Goal: Transaction & Acquisition: Purchase product/service

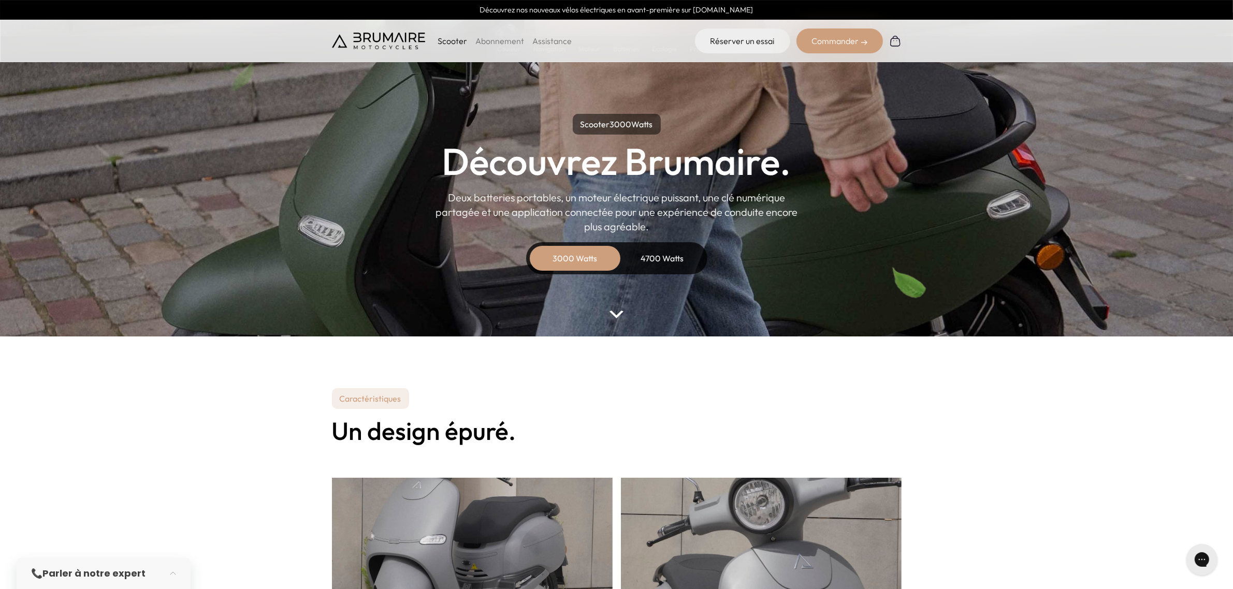
click at [836, 43] on div "Commander" at bounding box center [839, 40] width 86 height 25
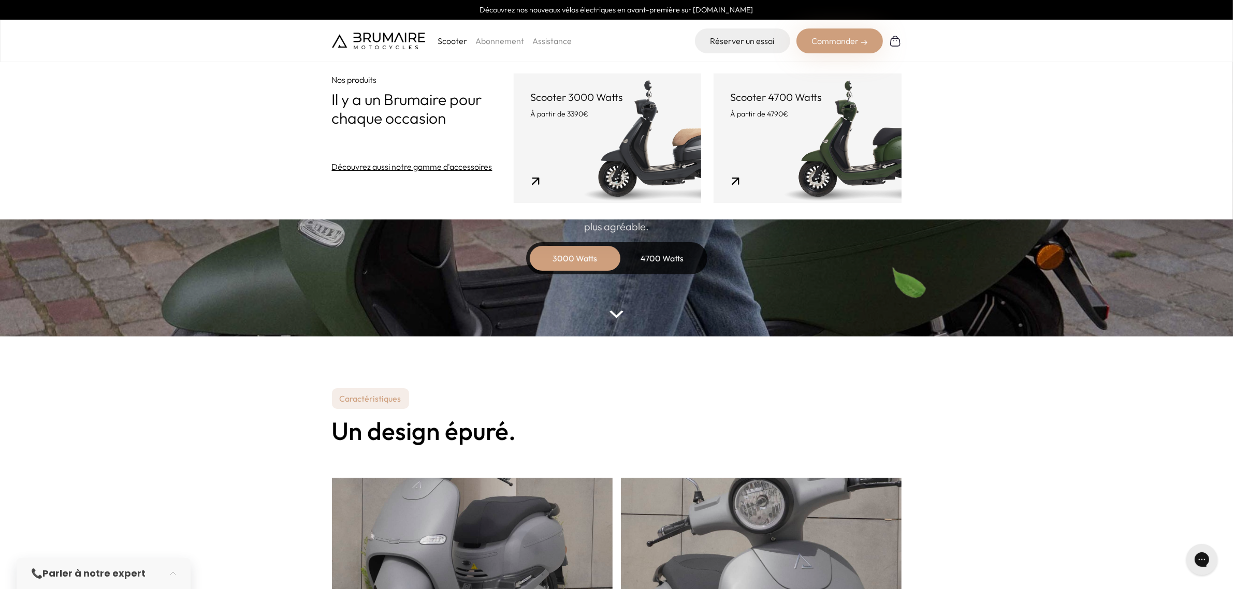
click at [637, 146] on link "Scooter 3000 Watts À partir de 3390€" at bounding box center [607, 138] width 187 height 129
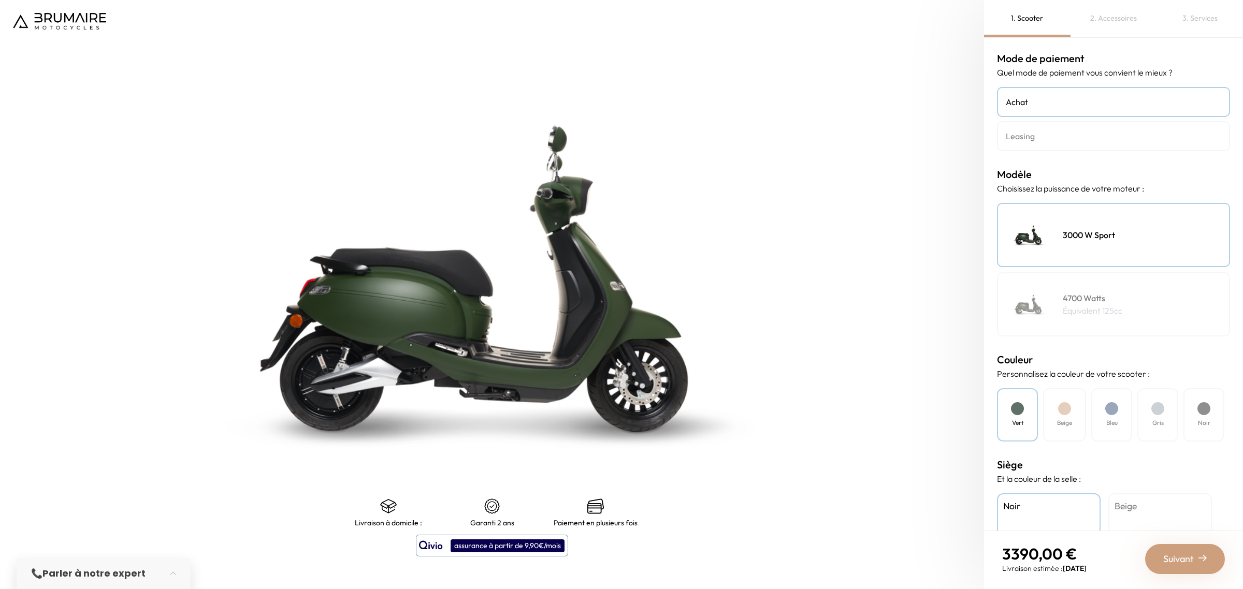
click at [1073, 144] on link "Leasing" at bounding box center [1113, 136] width 233 height 30
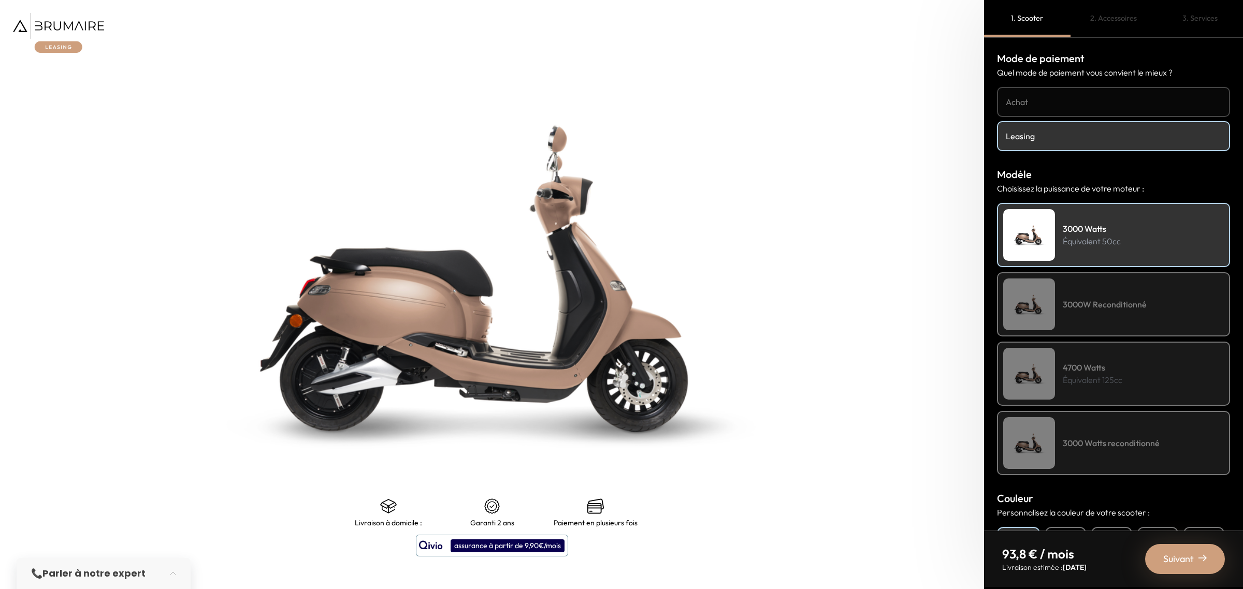
click at [1105, 449] on div "3000 Watts reconditionné" at bounding box center [1113, 443] width 233 height 64
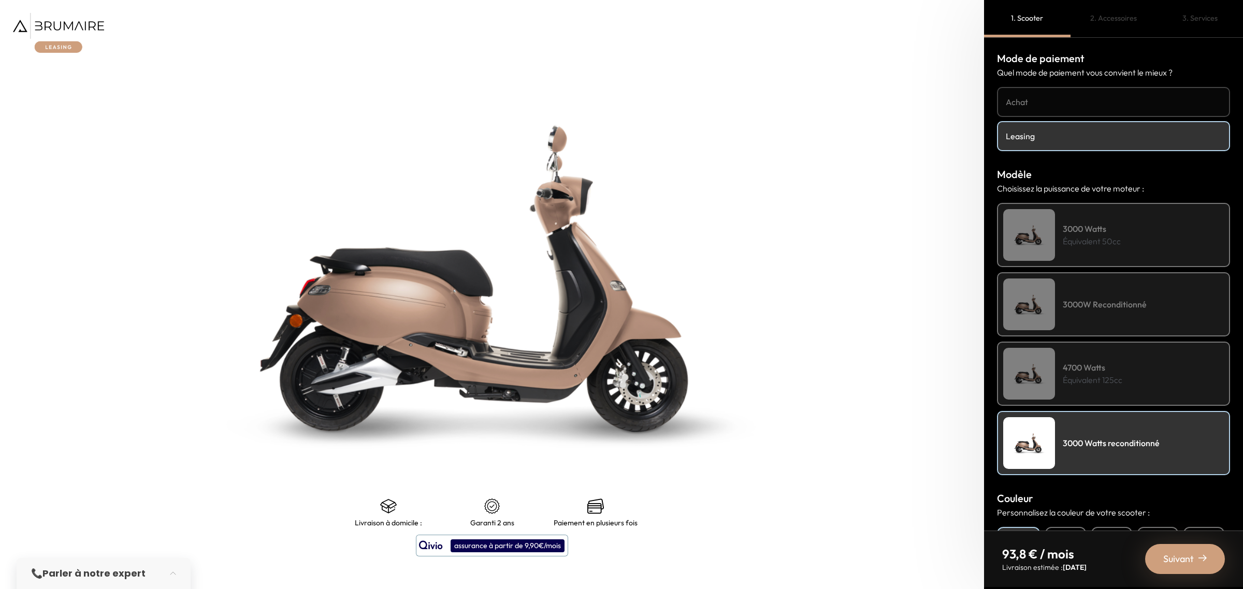
click at [1088, 278] on div "3000W Reconditionné" at bounding box center [1113, 304] width 233 height 64
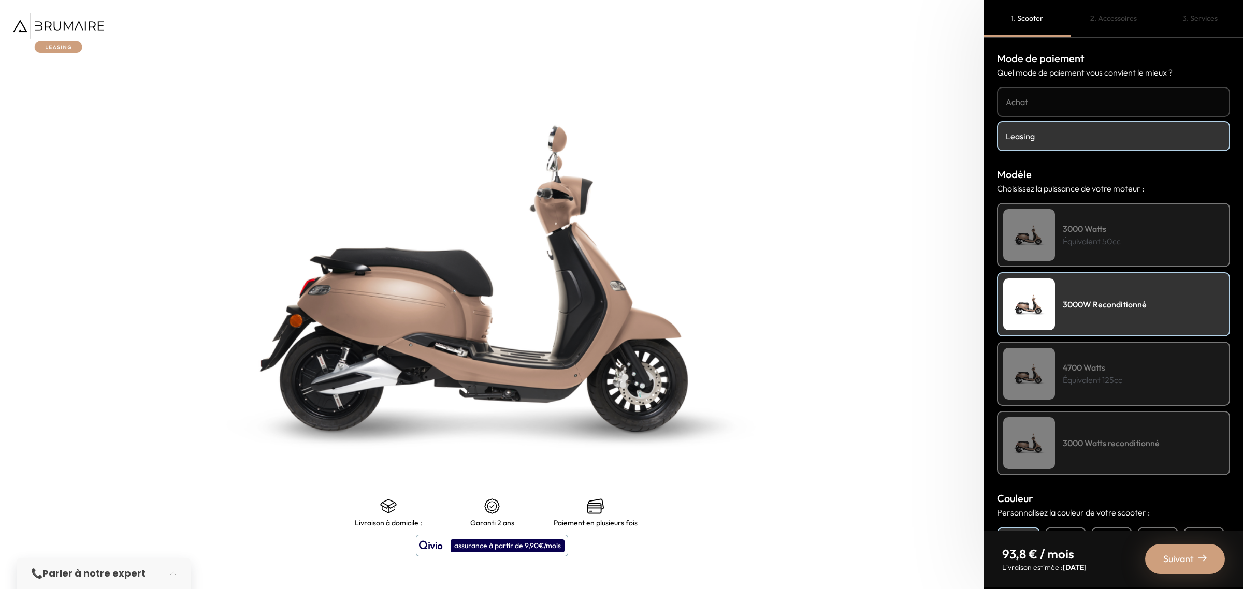
click at [1085, 443] on h4 "3000 Watts reconditionné" at bounding box center [1111, 443] width 97 height 12
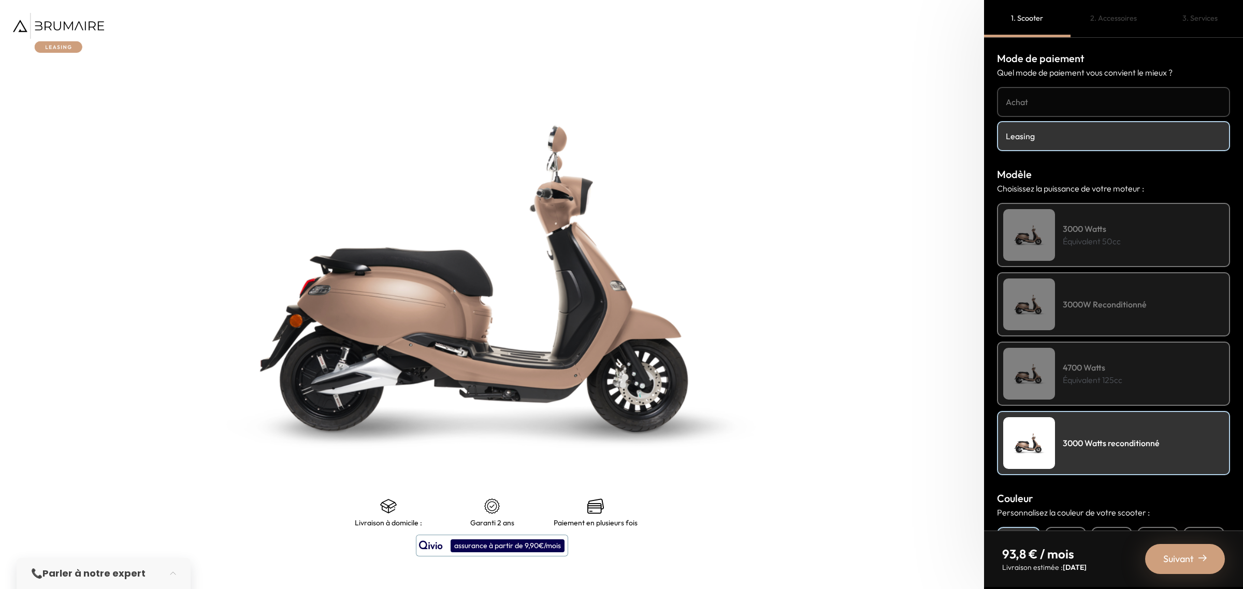
click at [1071, 224] on h4 "3000 Watts" at bounding box center [1092, 229] width 58 height 12
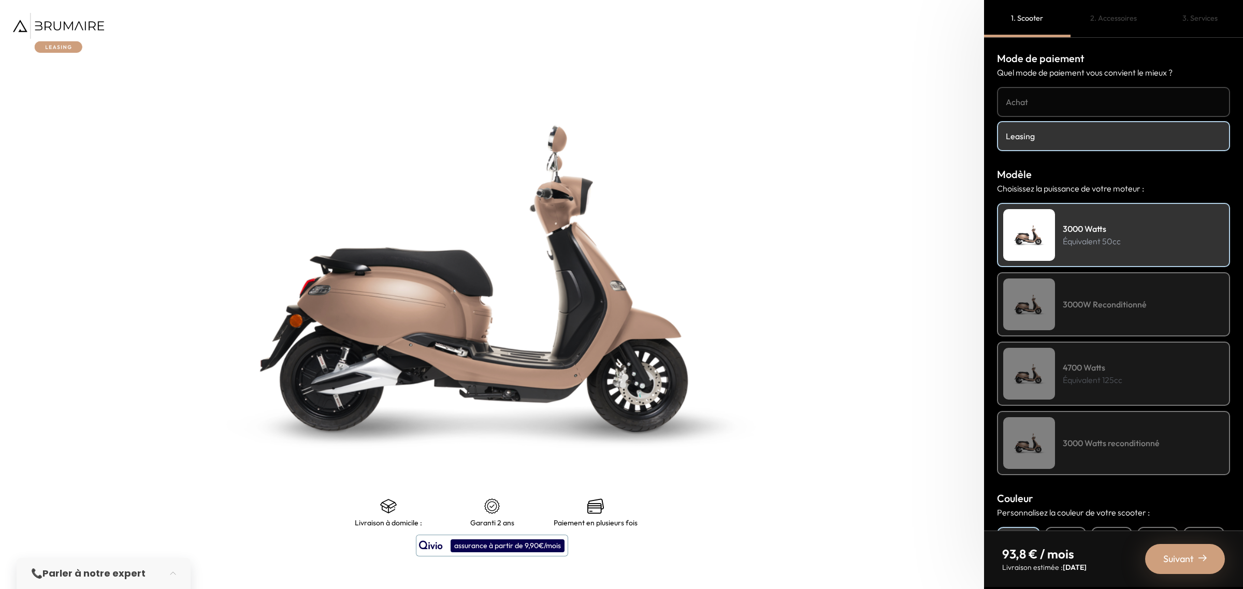
click at [1085, 300] on h4 "3000W Reconditionné" at bounding box center [1105, 304] width 84 height 12
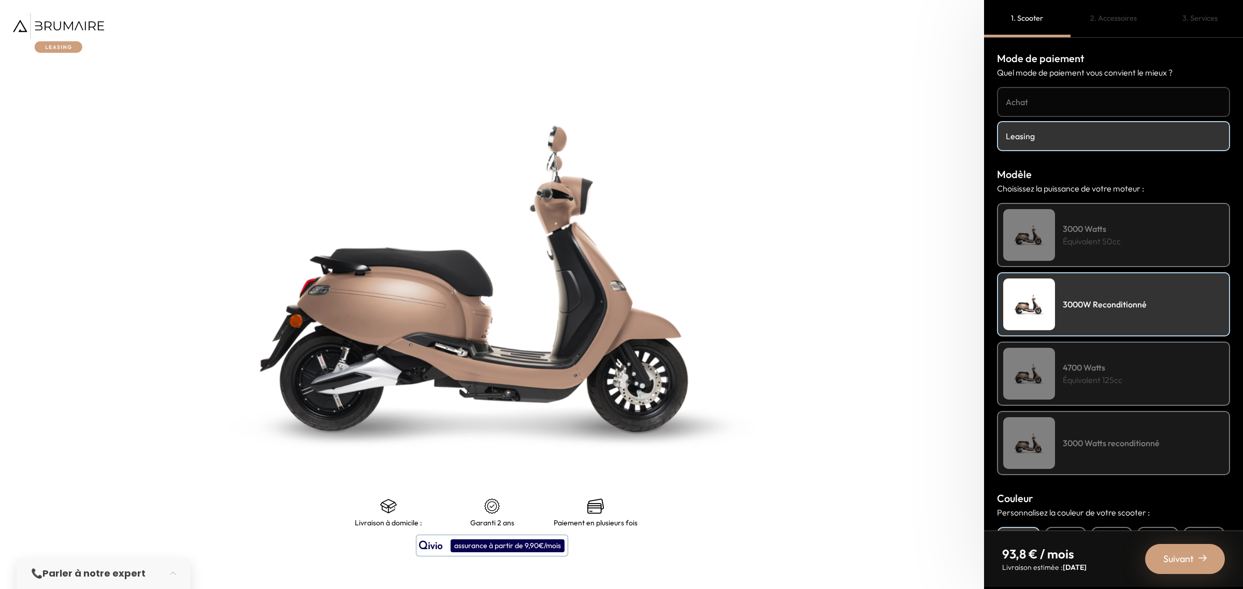
click at [1086, 427] on div "3000 Watts reconditionné" at bounding box center [1113, 443] width 233 height 64
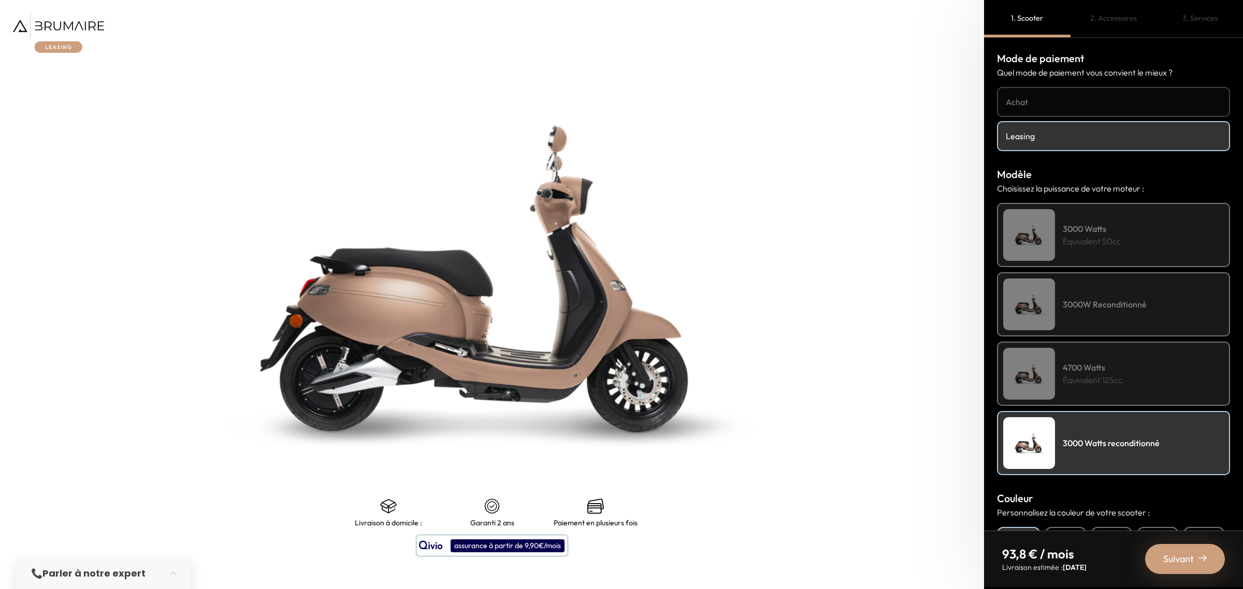
click at [1085, 284] on div "3000W Reconditionné" at bounding box center [1113, 304] width 233 height 64
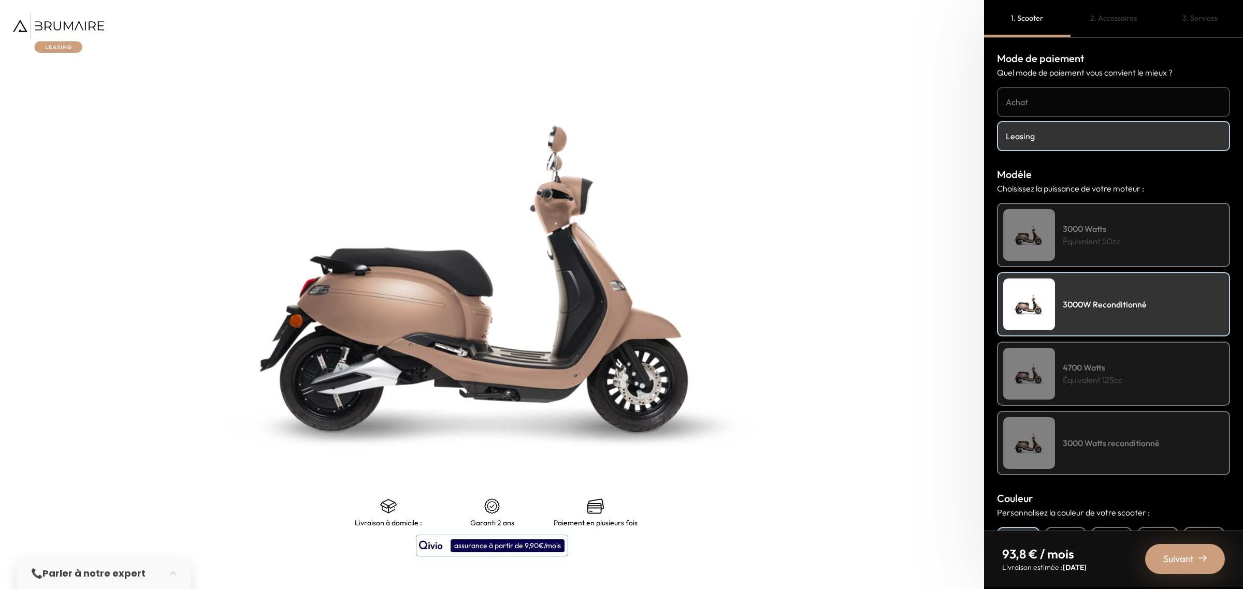
click at [1077, 382] on p "Équivalent 125cc" at bounding box center [1093, 380] width 60 height 12
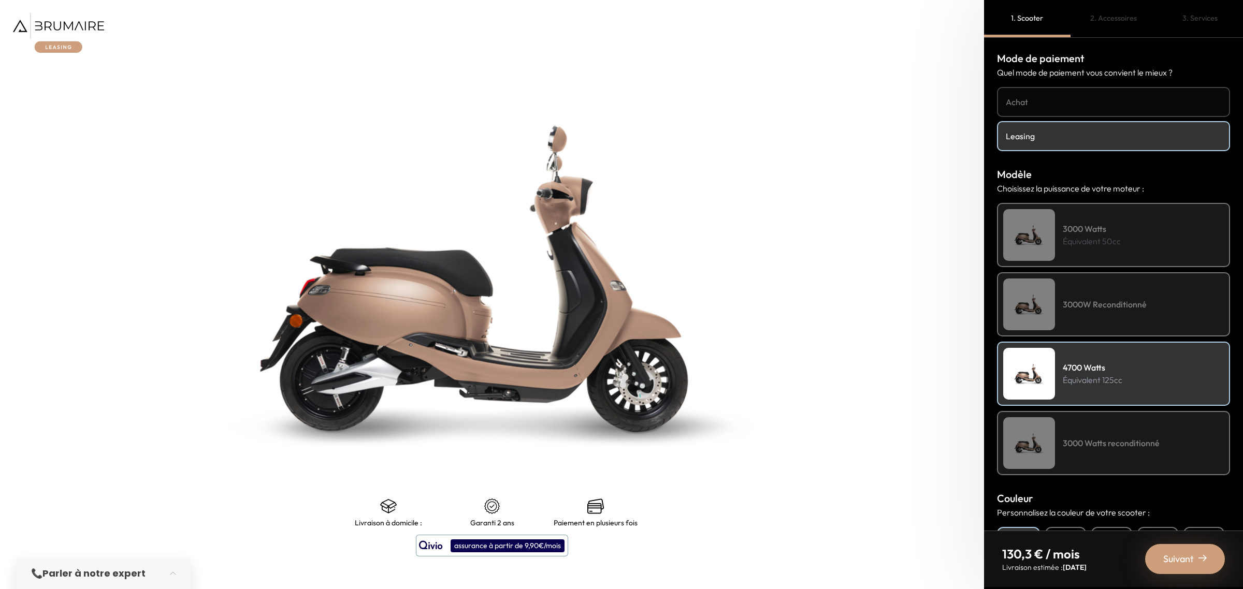
click at [1086, 437] on h4 "3000 Watts reconditionné" at bounding box center [1111, 443] width 97 height 12
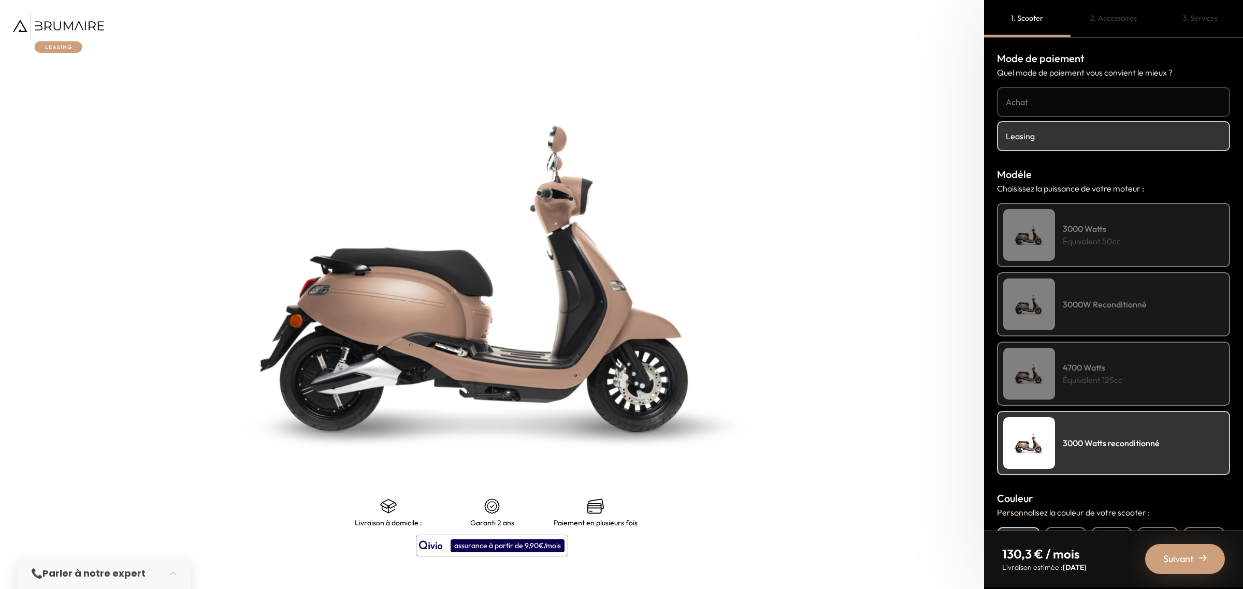
click at [1083, 314] on div "3000W Reconditionné" at bounding box center [1113, 304] width 233 height 64
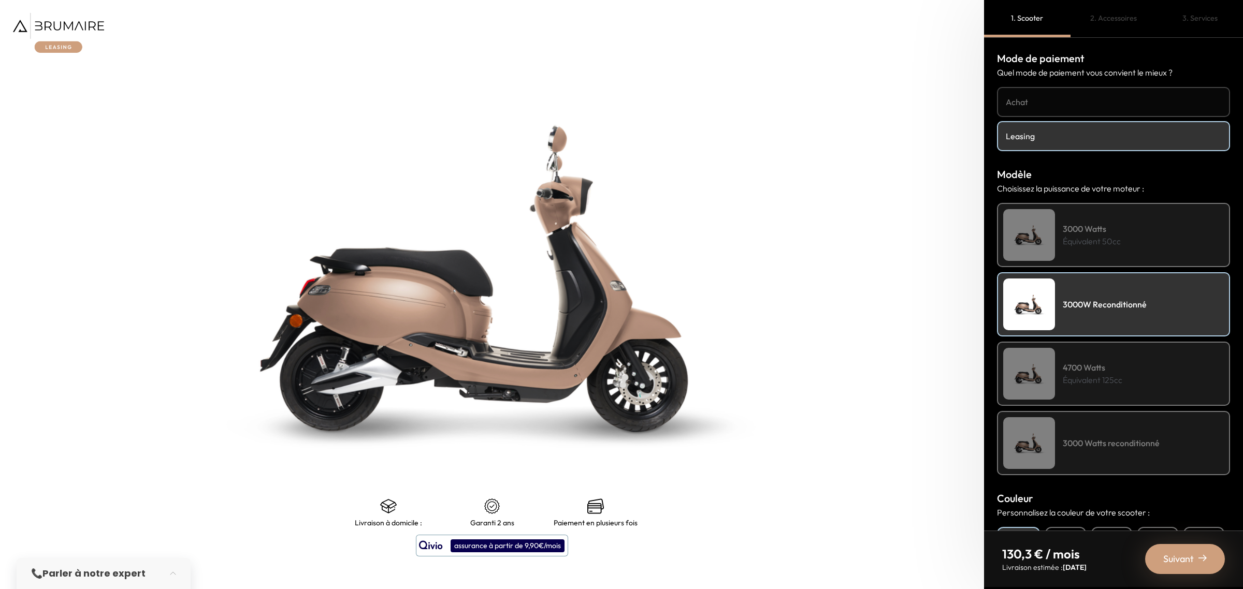
click at [1091, 444] on h4 "3000 Watts reconditionné" at bounding box center [1111, 443] width 97 height 12
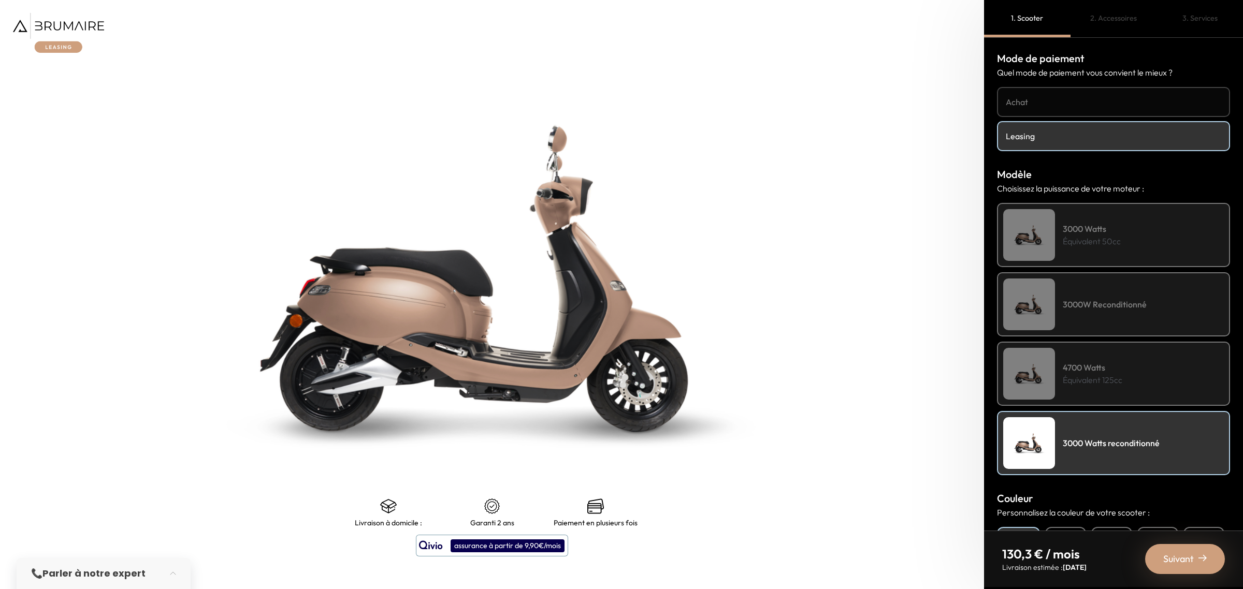
click at [1080, 256] on div "3000 Watts Équivalent 50cc" at bounding box center [1113, 235] width 233 height 64
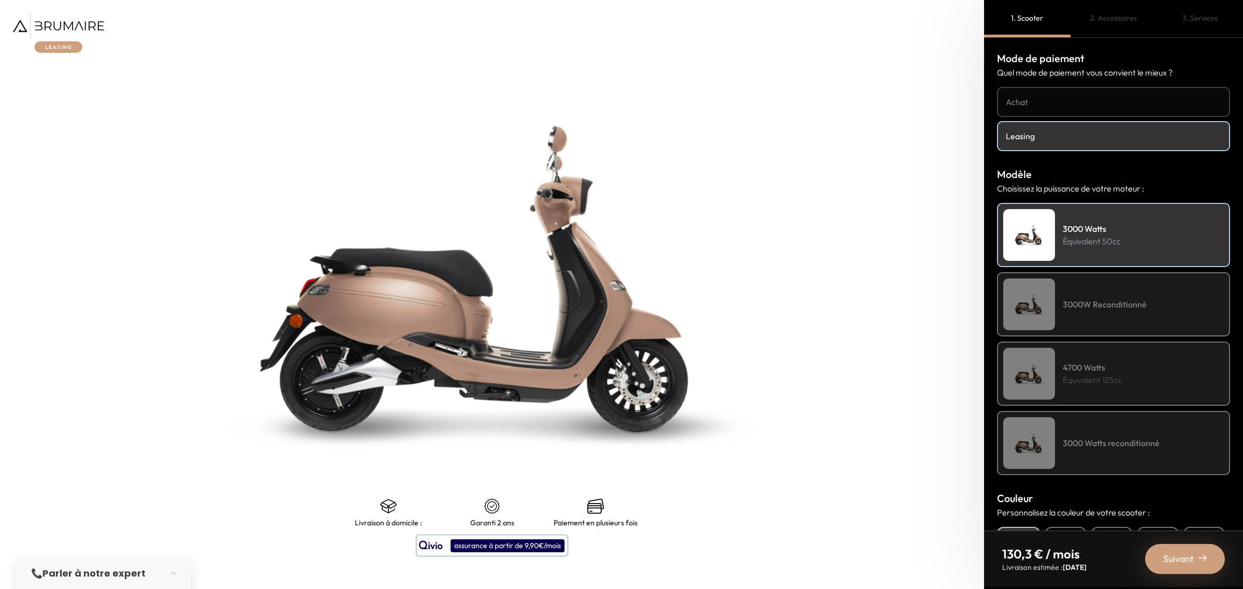
click at [1083, 307] on h4 "3000W Reconditionné" at bounding box center [1105, 304] width 84 height 12
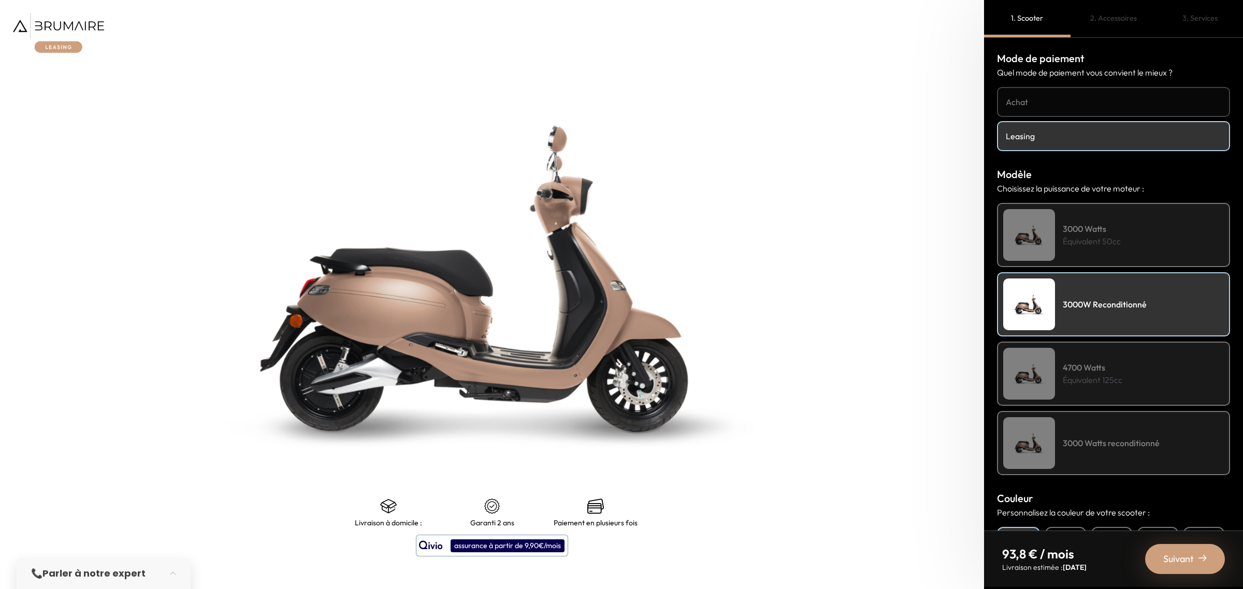
click at [1073, 252] on div "3000 Watts Équivalent 50cc" at bounding box center [1113, 235] width 233 height 64
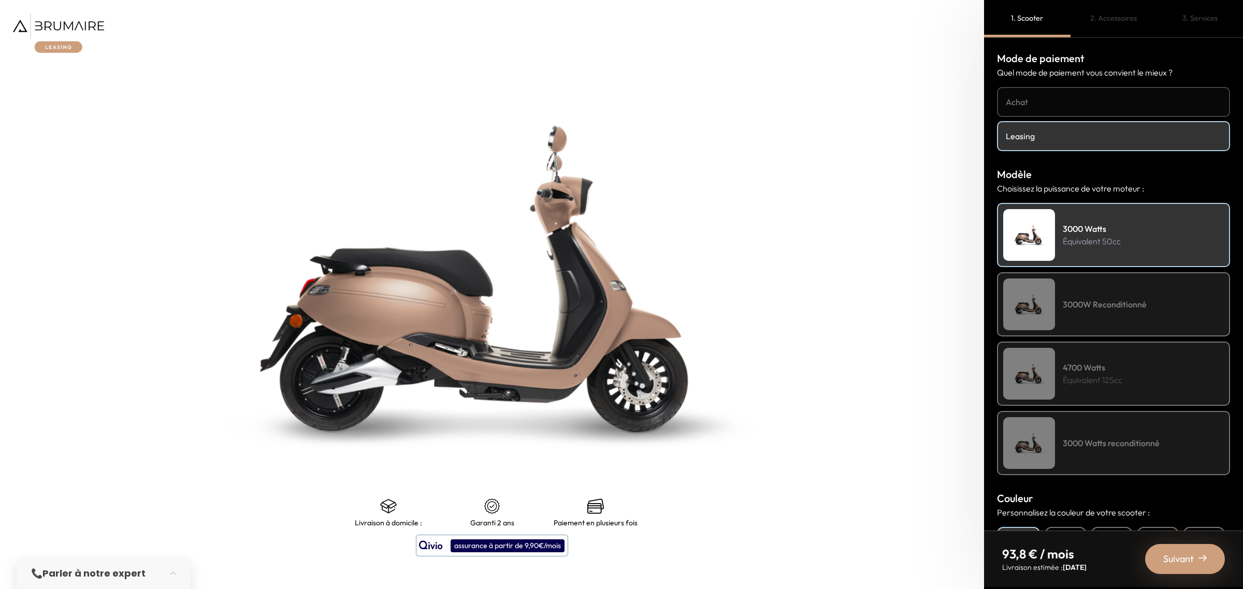
click at [1088, 330] on div "3000W Reconditionné" at bounding box center [1113, 304] width 233 height 64
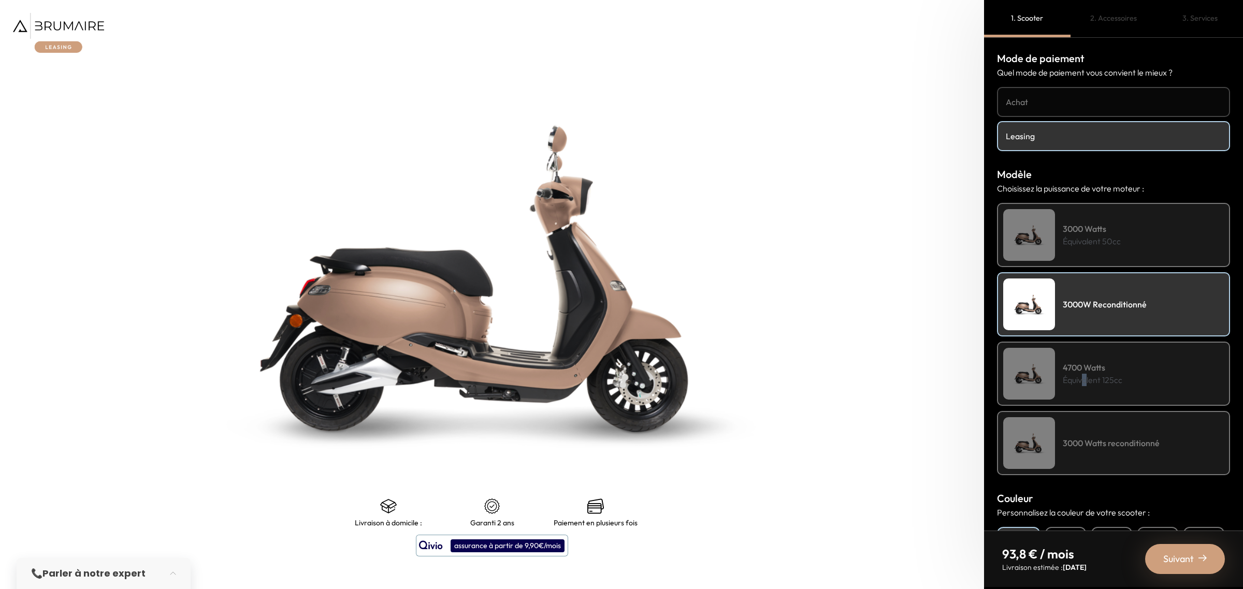
click at [1084, 387] on div "4700 Watts Équivalent 125cc" at bounding box center [1113, 374] width 233 height 64
click at [1078, 473] on div "Mode de paiement Quel mode de paiement vous convient le mieux ? Achat Leasing M…" at bounding box center [1113, 284] width 259 height 493
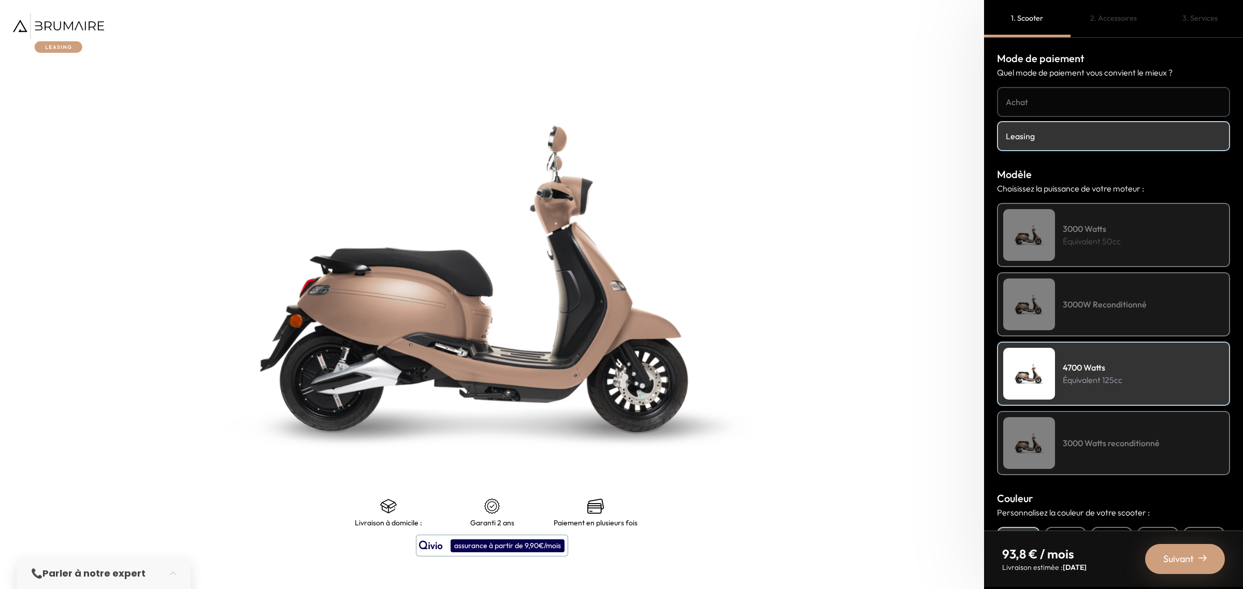
click at [1079, 446] on div "3000 Watts reconditionné" at bounding box center [1113, 443] width 233 height 64
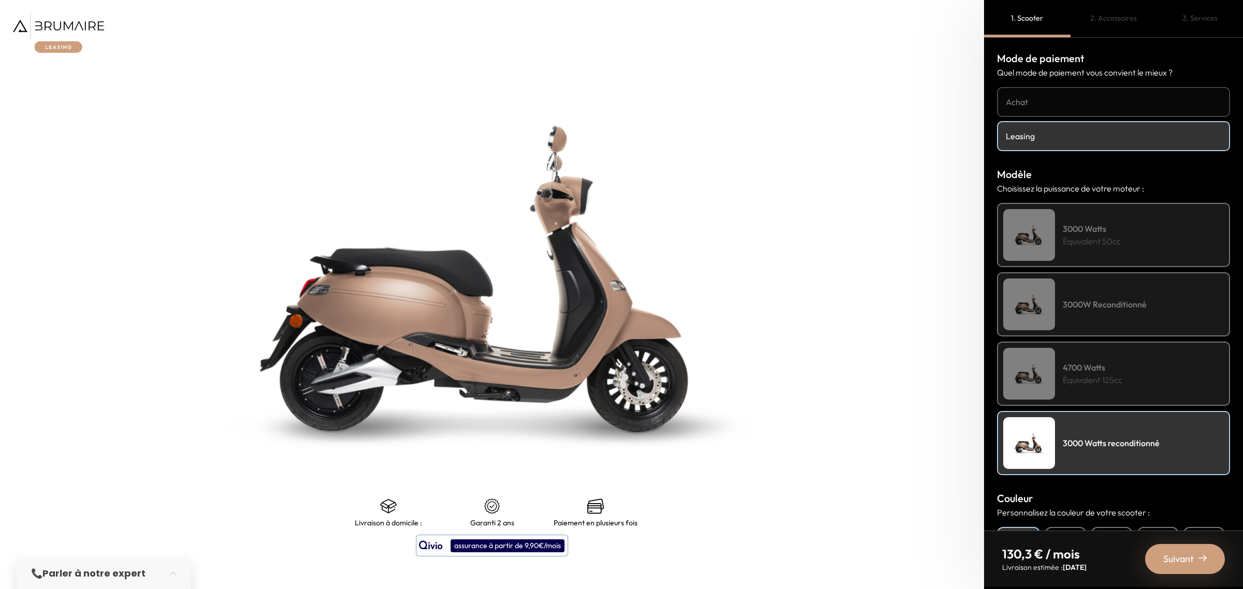
click at [1072, 365] on h4 "4700 Watts" at bounding box center [1093, 367] width 60 height 12
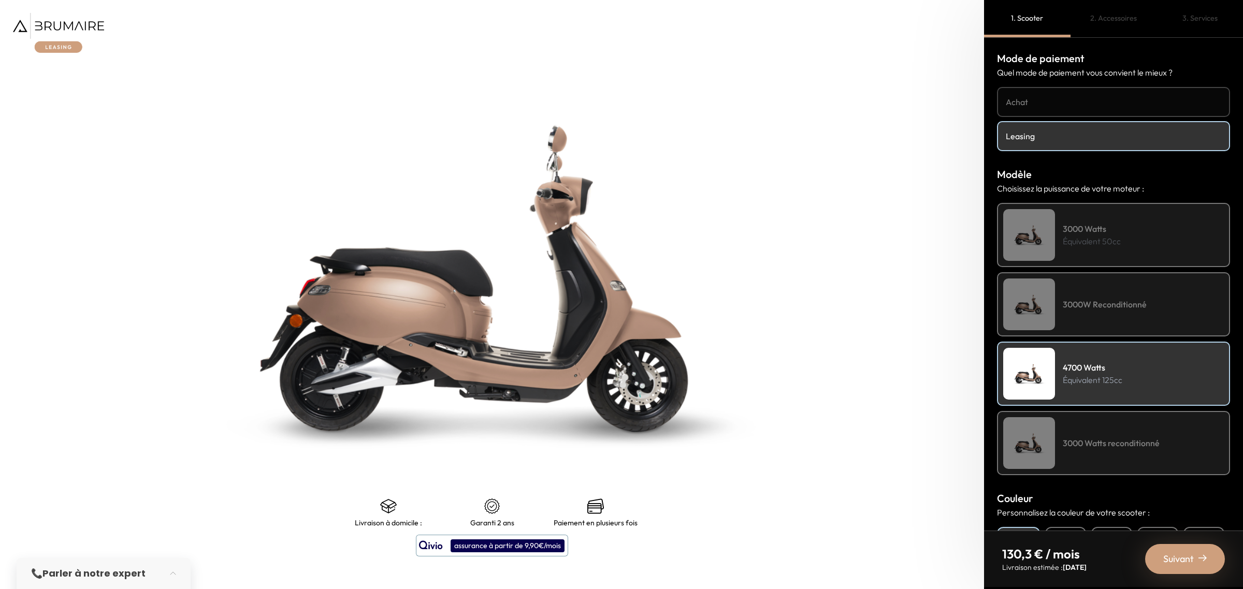
click at [1068, 293] on div "3000W Reconditionné" at bounding box center [1113, 304] width 233 height 64
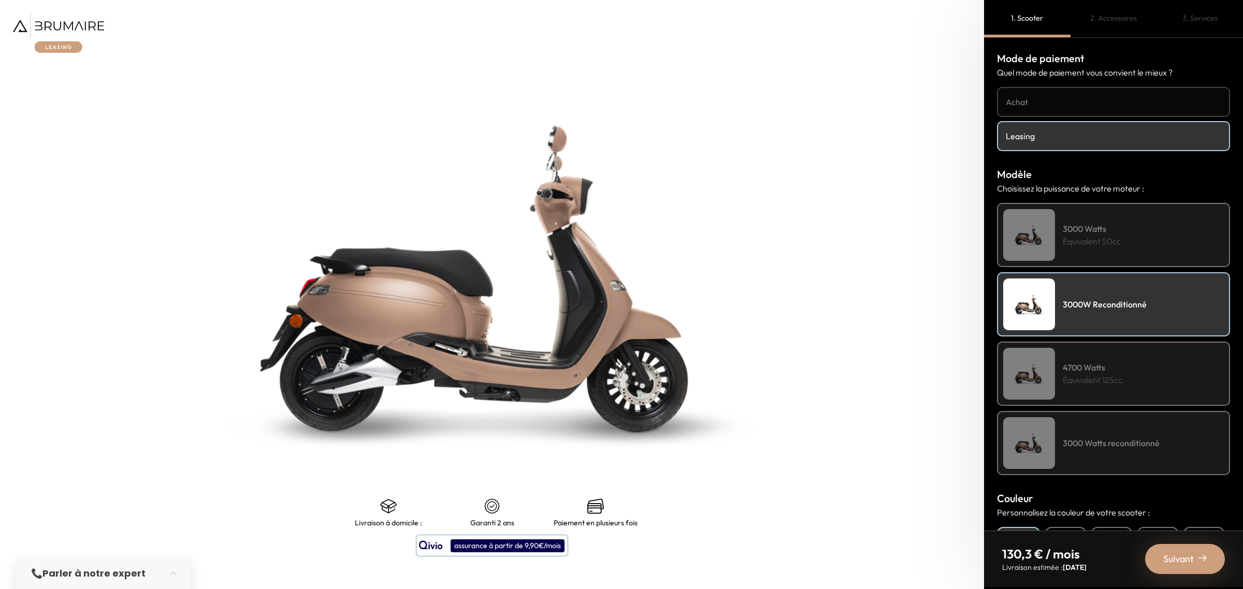
click at [1070, 353] on div "4700 Watts Équivalent 125cc" at bounding box center [1113, 374] width 233 height 64
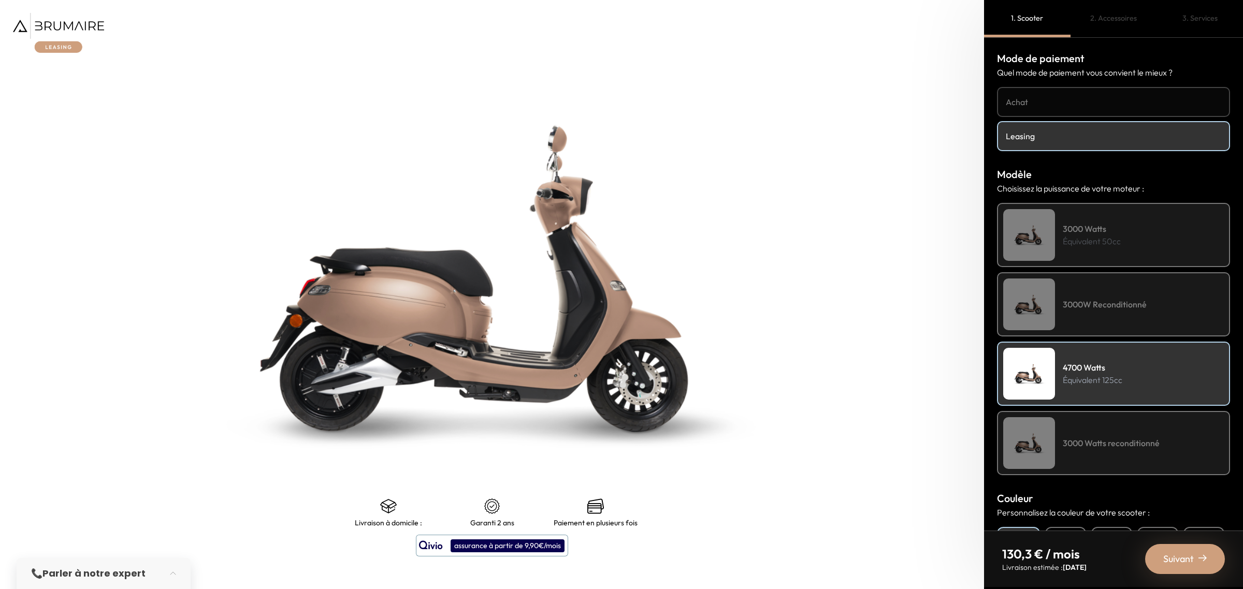
click at [1070, 304] on h4 "3000W Reconditionné" at bounding box center [1105, 304] width 84 height 12
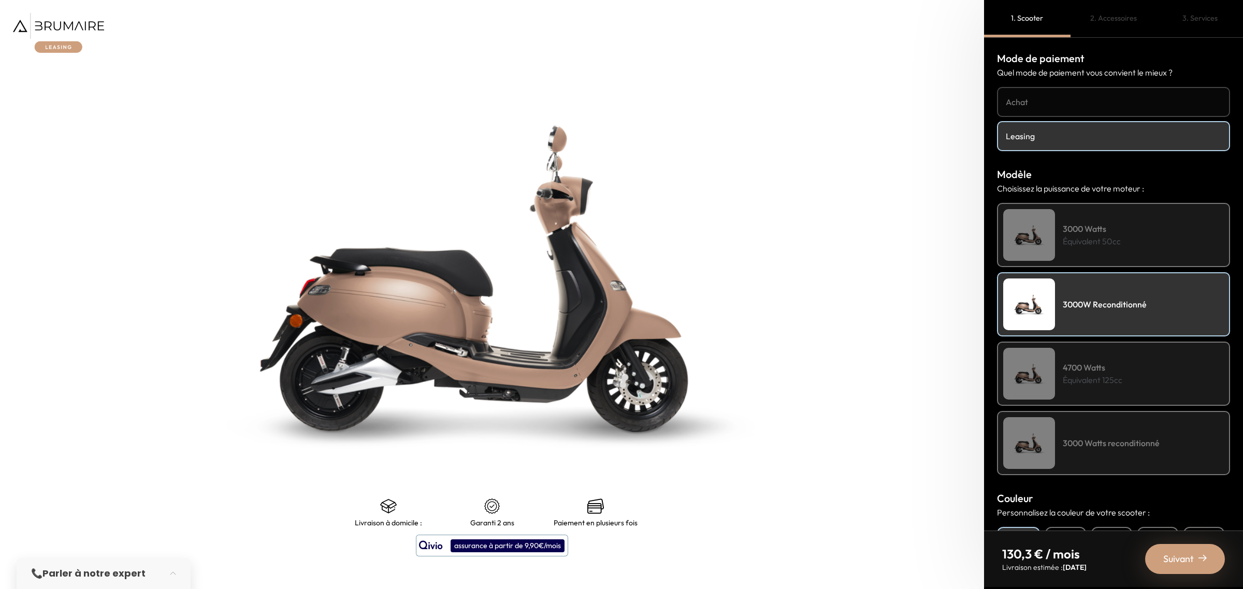
click at [1070, 449] on div "3000 Watts reconditionné" at bounding box center [1113, 443] width 233 height 64
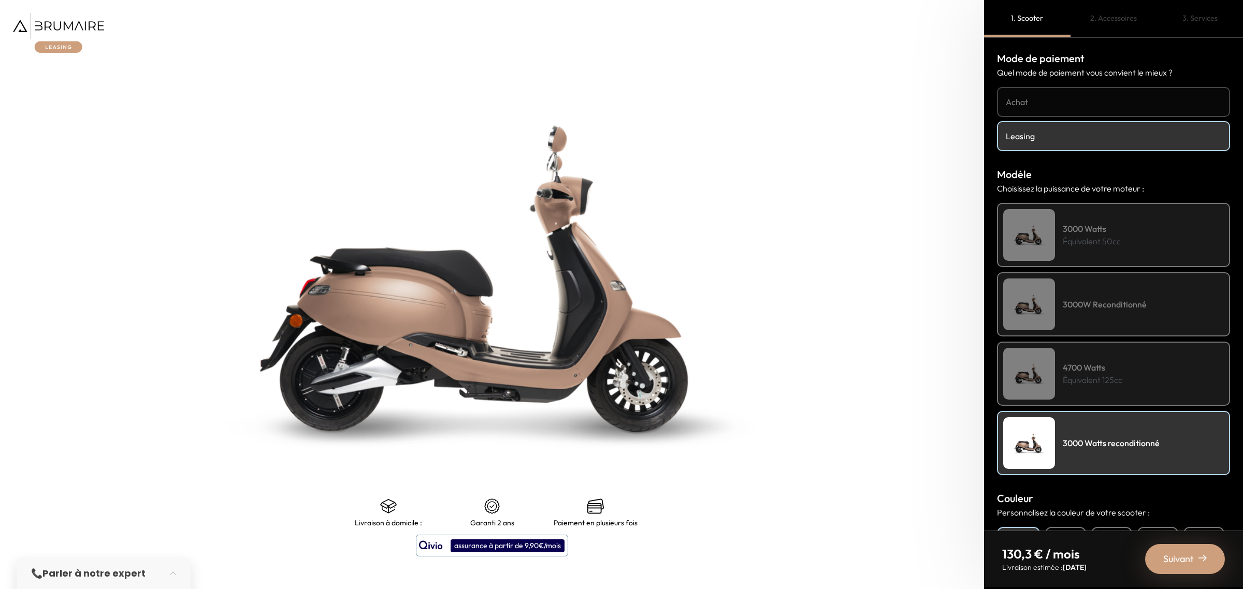
click at [1073, 292] on div "3000W Reconditionné" at bounding box center [1113, 304] width 233 height 64
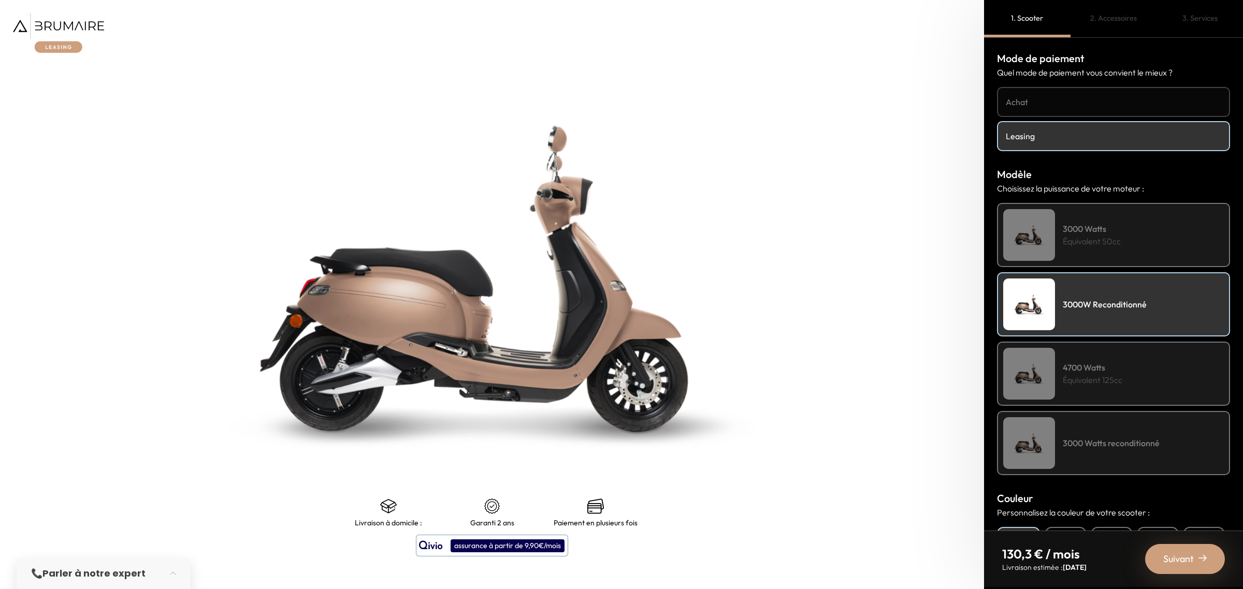
click at [1074, 417] on div "3000 Watts reconditionné" at bounding box center [1113, 443] width 233 height 64
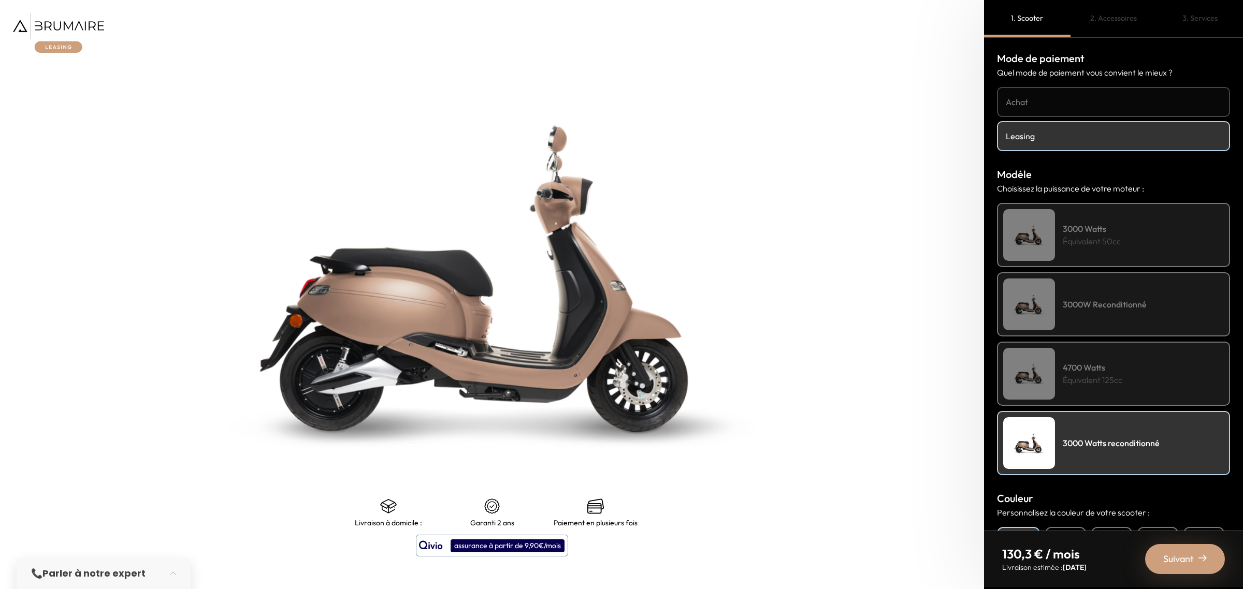
click at [1073, 304] on h4 "3000W Reconditionné" at bounding box center [1105, 304] width 84 height 12
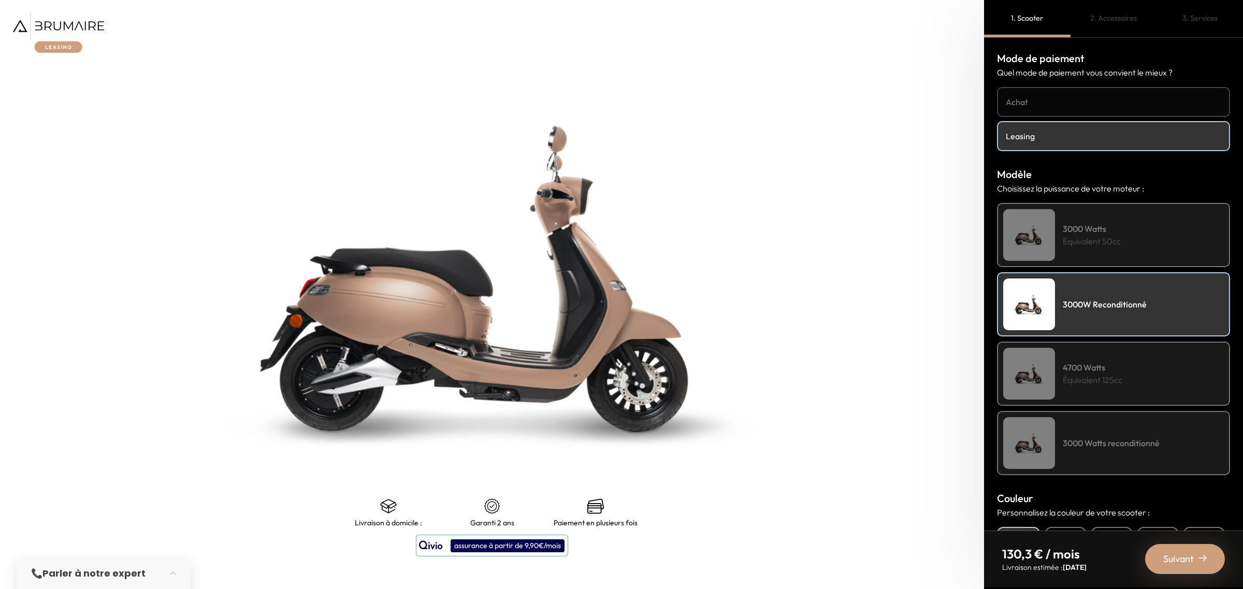
click at [1077, 423] on div "3000 Watts reconditionné" at bounding box center [1113, 443] width 233 height 64
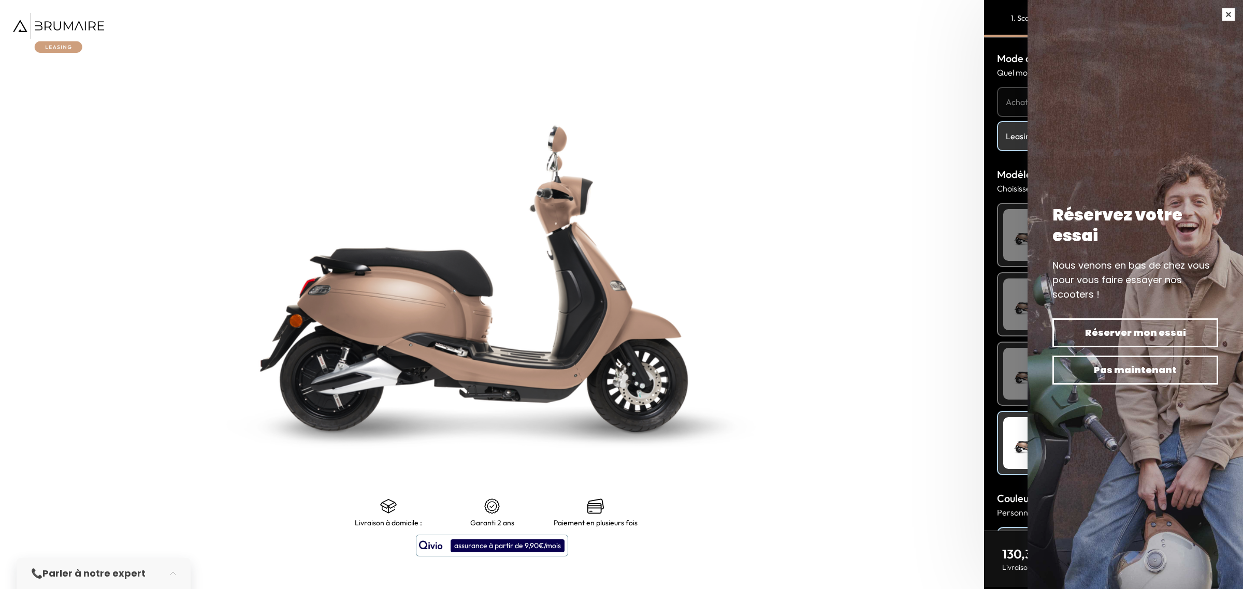
click at [1217, 14] on button "button" at bounding box center [1228, 14] width 29 height 29
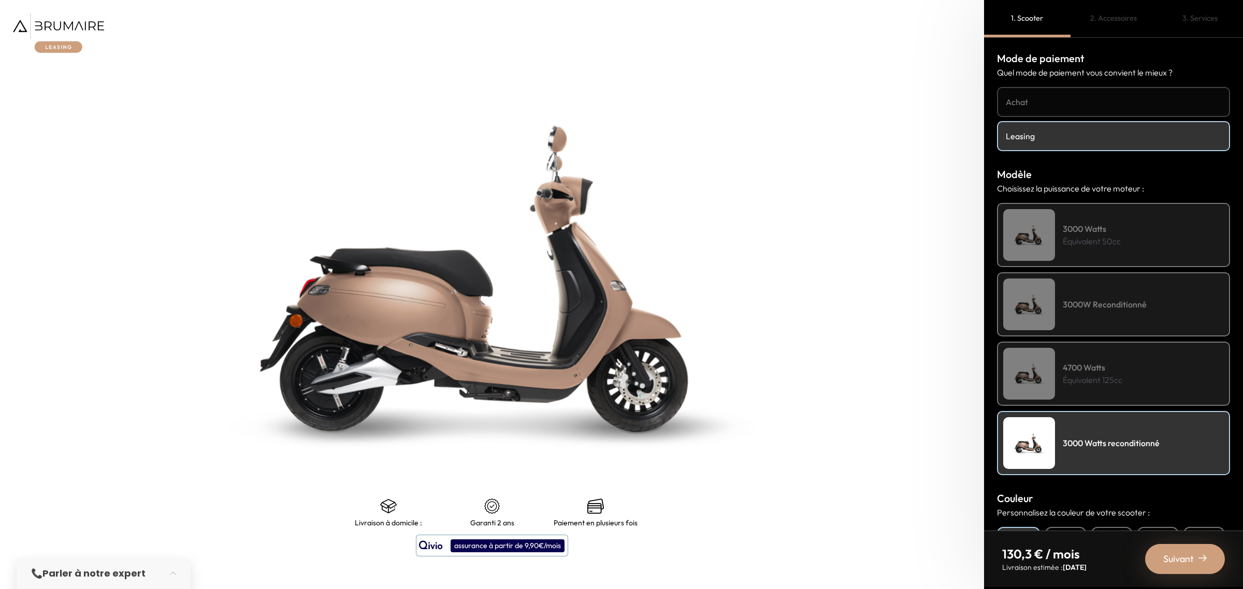
click at [1098, 314] on div "3000W Reconditionné" at bounding box center [1113, 304] width 233 height 64
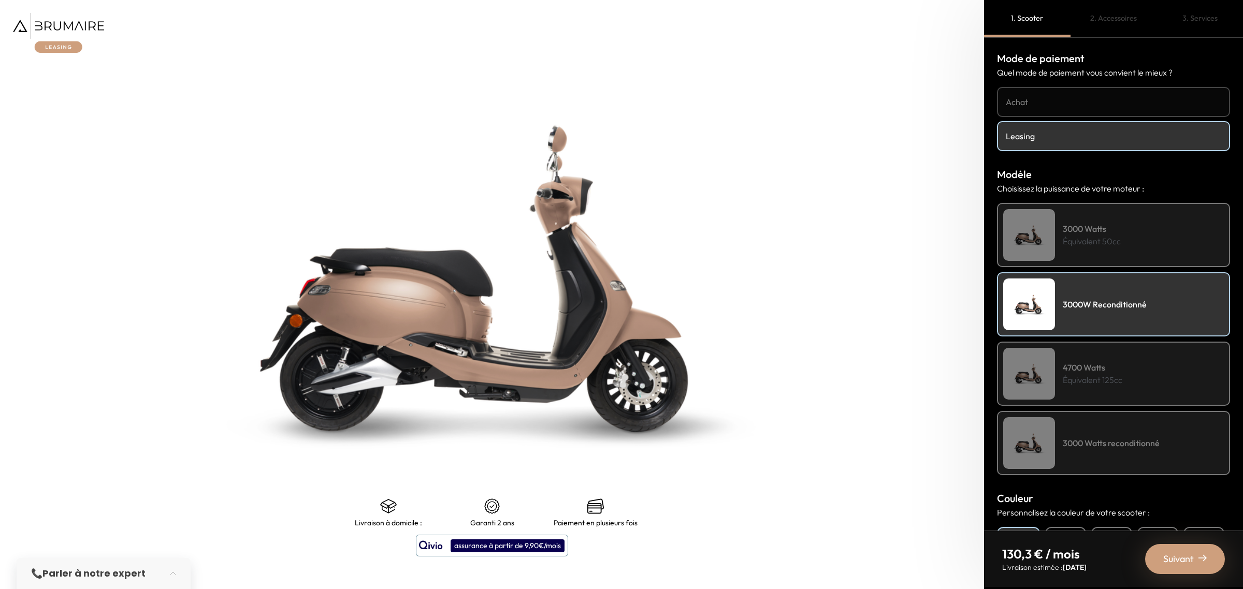
click at [1109, 304] on h4 "3000W Reconditionné" at bounding box center [1105, 304] width 84 height 12
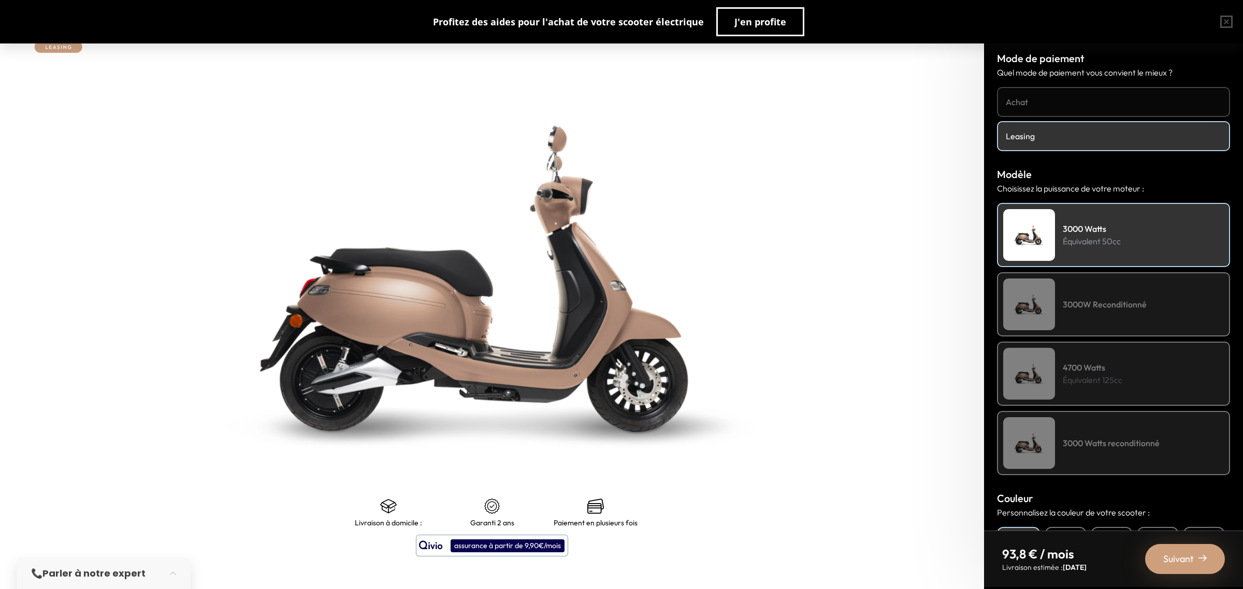
click at [1129, 319] on div "3000W Reconditionné" at bounding box center [1113, 304] width 233 height 64
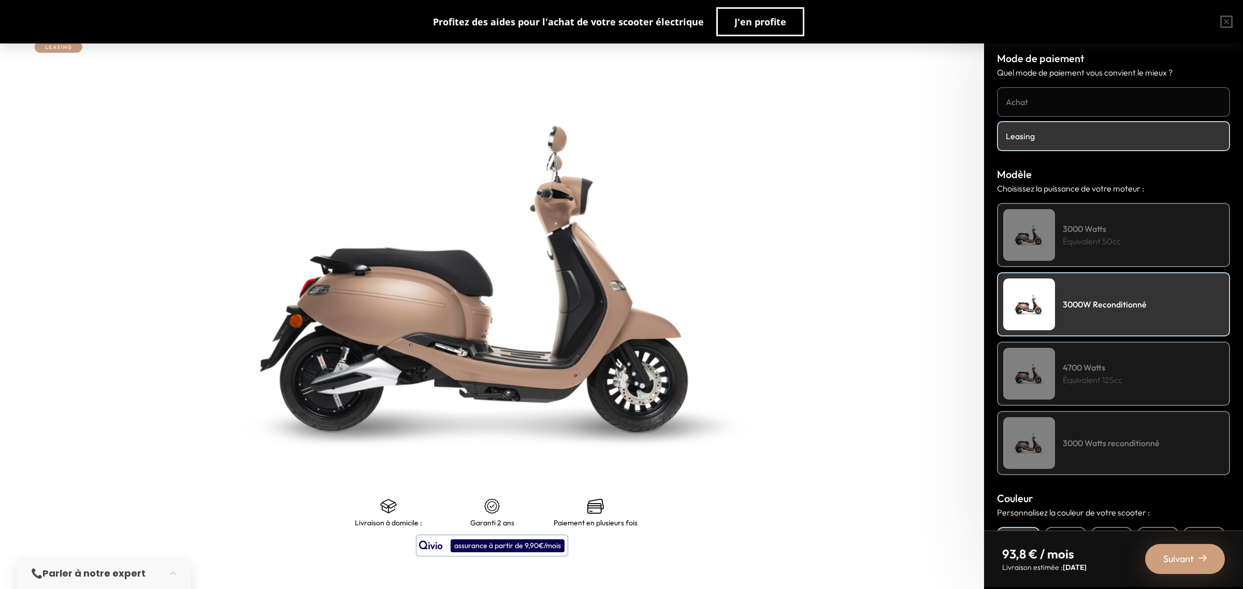
click at [1193, 564] on span "Suivant" at bounding box center [1178, 559] width 31 height 14
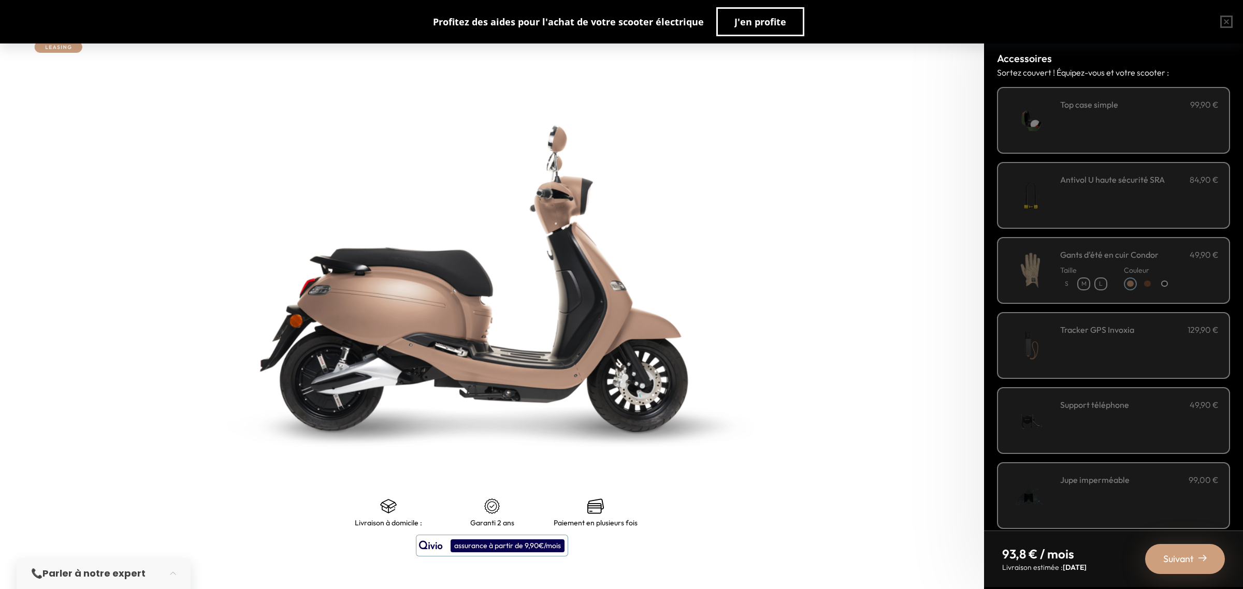
click at [1058, 111] on div "**********" at bounding box center [1113, 120] width 233 height 67
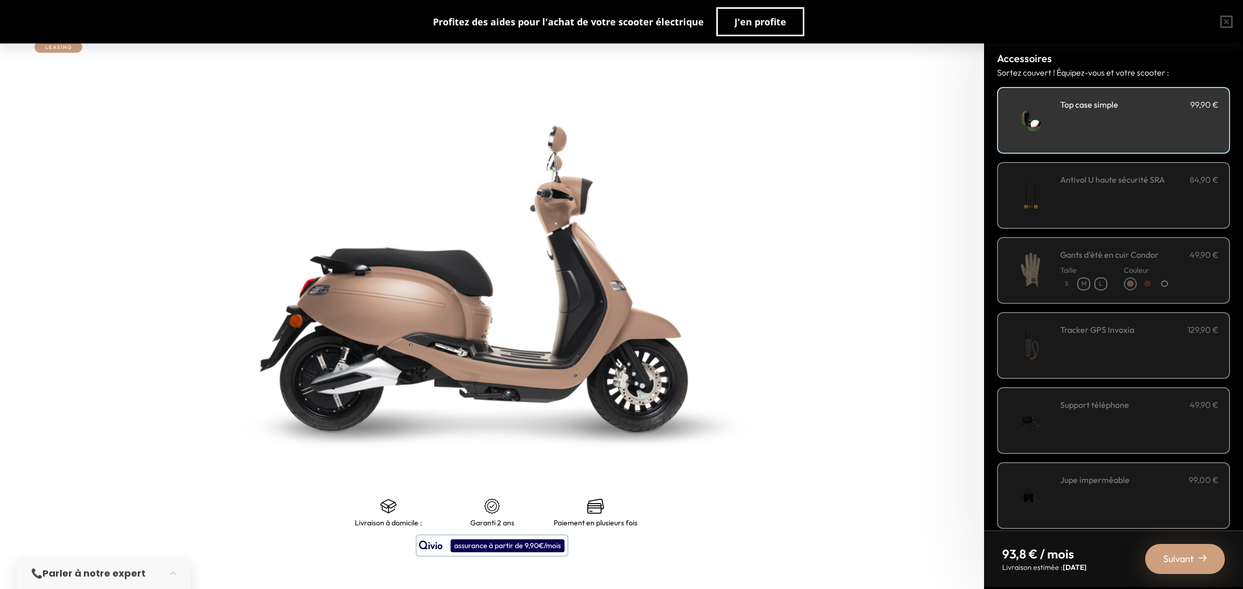
click at [1088, 204] on div "Antivol U haute sécurité SRA 84,90 €" at bounding box center [1139, 195] width 158 height 44
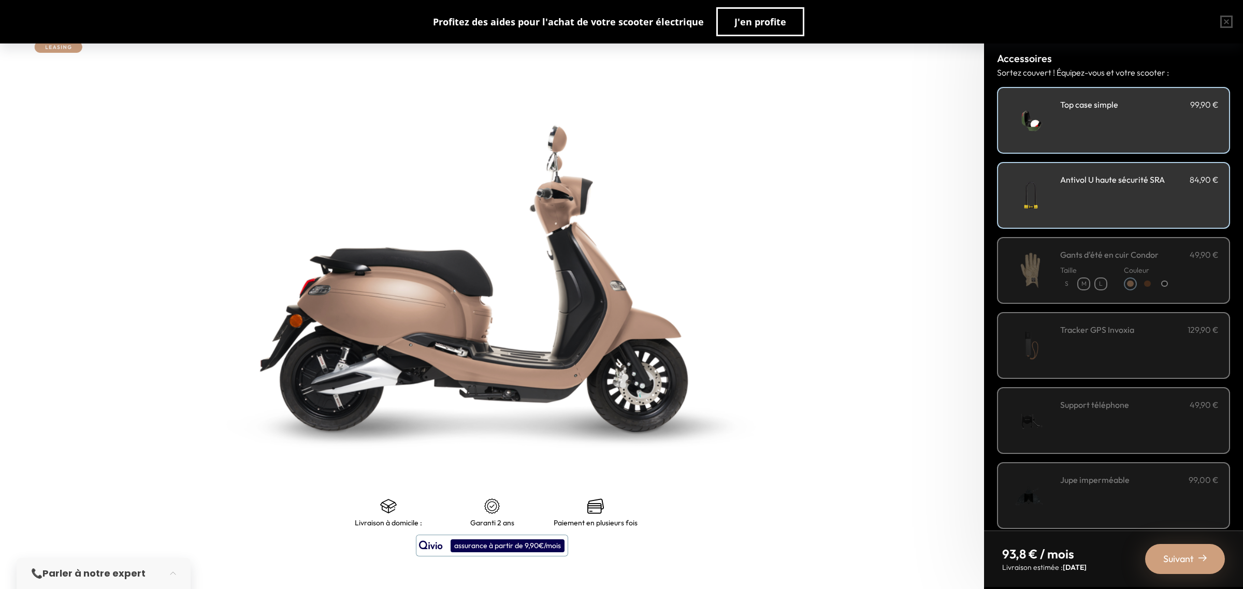
click at [1078, 282] on p "M" at bounding box center [1083, 284] width 11 height 11
click at [1072, 274] on div "Taille S M L" at bounding box center [1083, 276] width 47 height 30
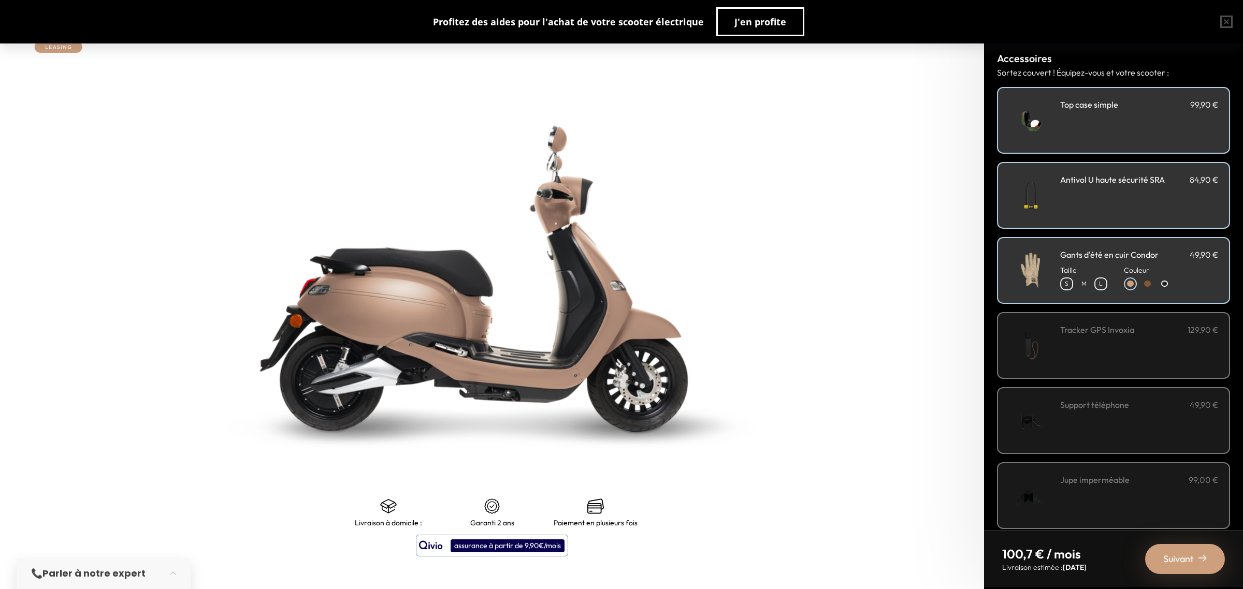
click at [1187, 550] on div "Suivant" at bounding box center [1185, 559] width 80 height 30
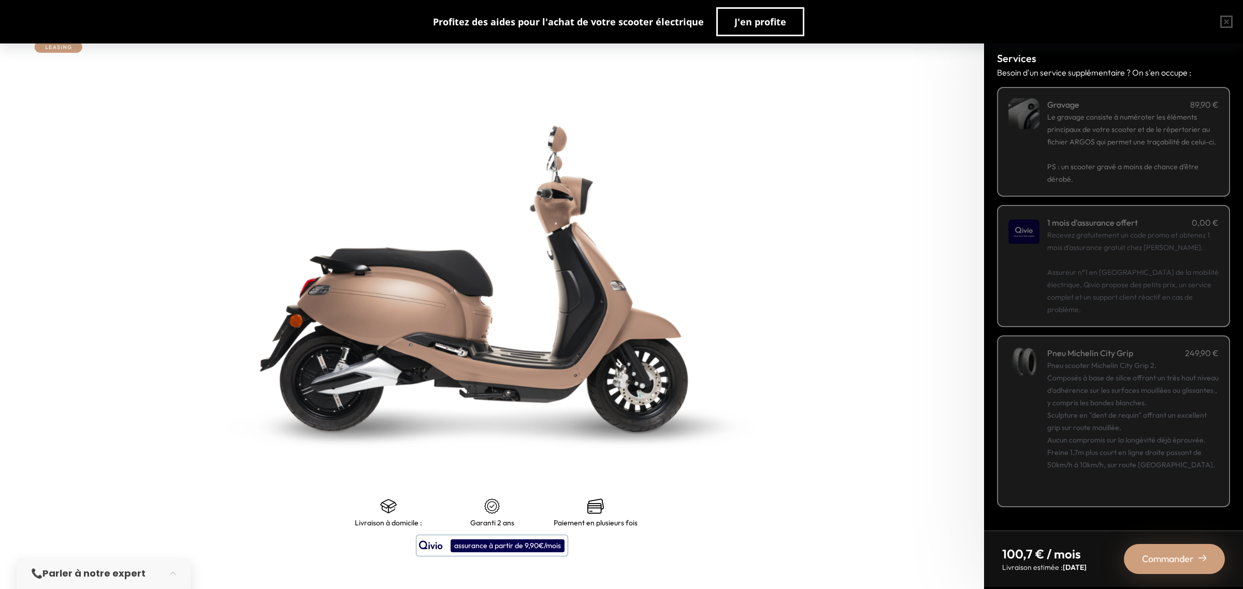
click at [1181, 561] on span "Commander" at bounding box center [1168, 559] width 52 height 14
